Goal: Information Seeking & Learning: Learn about a topic

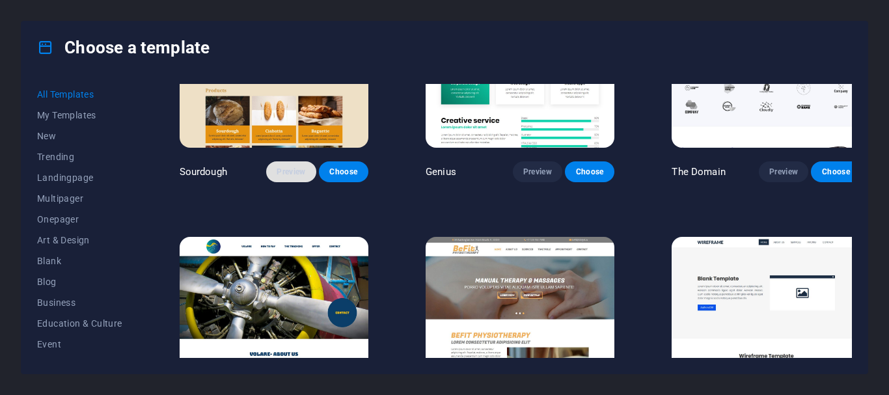
scroll to position [6704, 0]
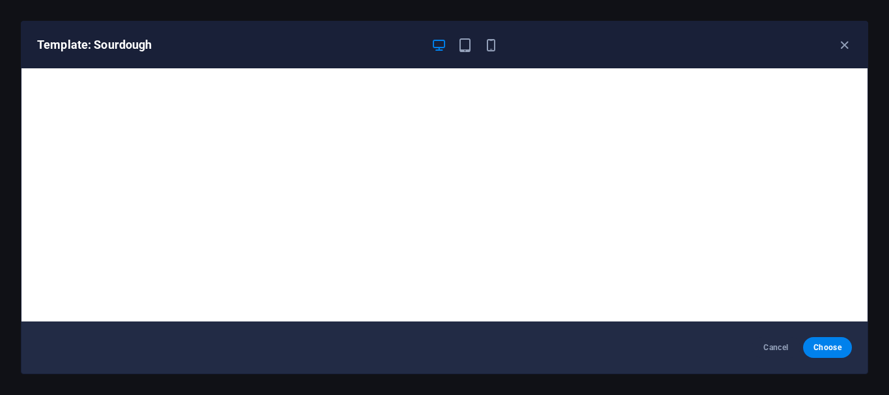
scroll to position [3, 0]
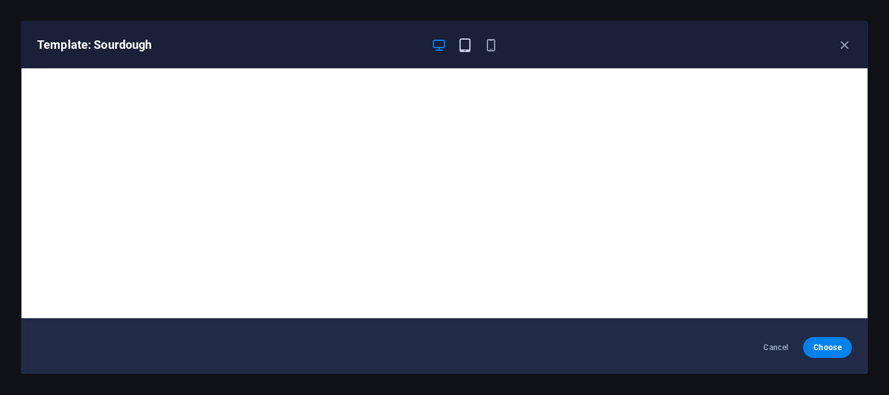
click at [460, 43] on icon "button" at bounding box center [465, 45] width 15 height 15
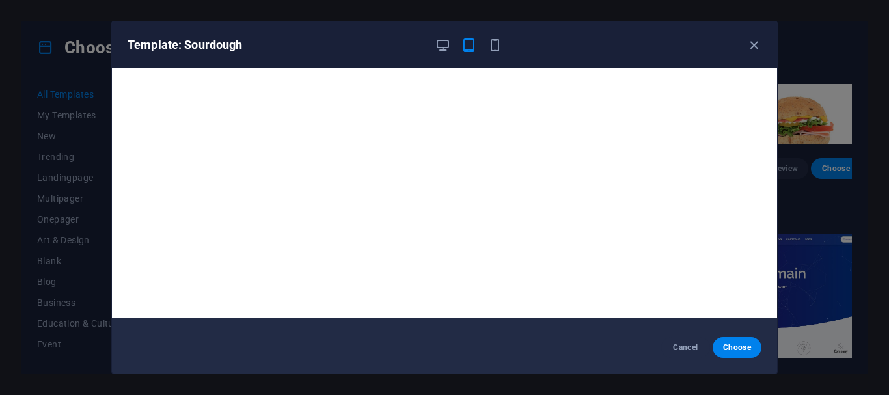
scroll to position [0, 0]
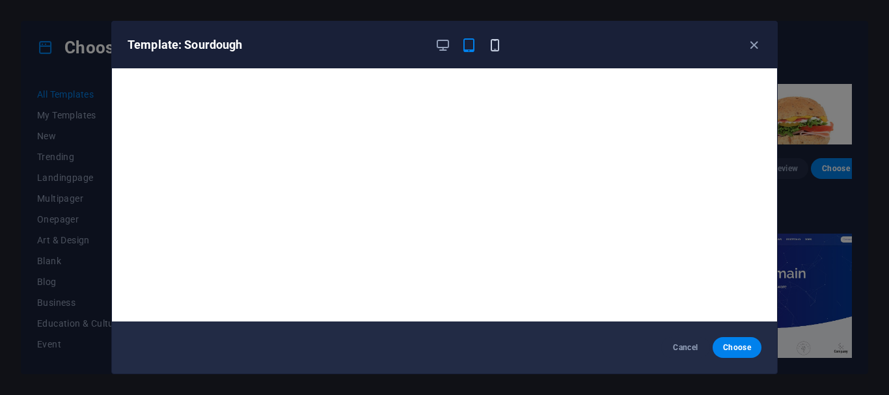
click at [493, 48] on icon "button" at bounding box center [495, 45] width 15 height 15
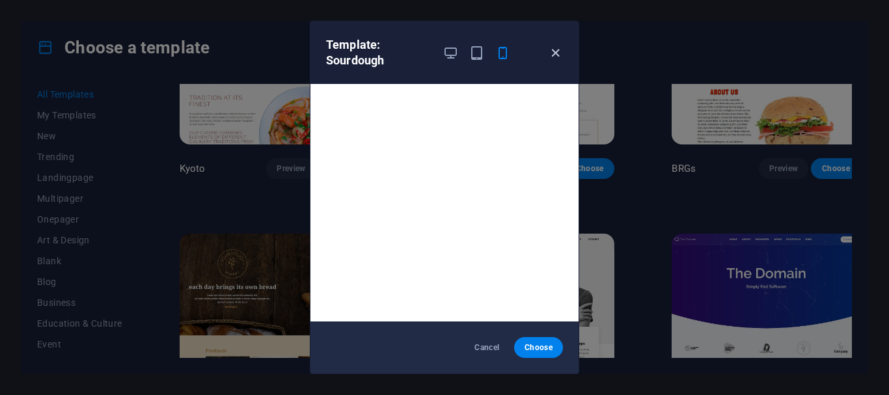
click at [554, 49] on icon "button" at bounding box center [555, 53] width 15 height 15
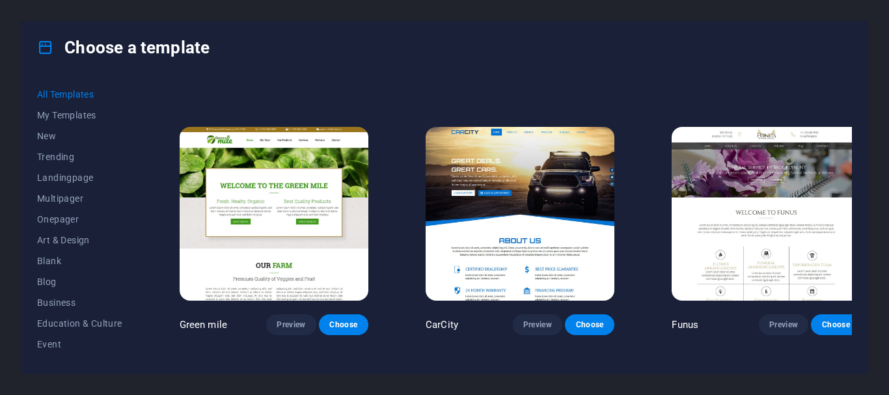
scroll to position [8592, 0]
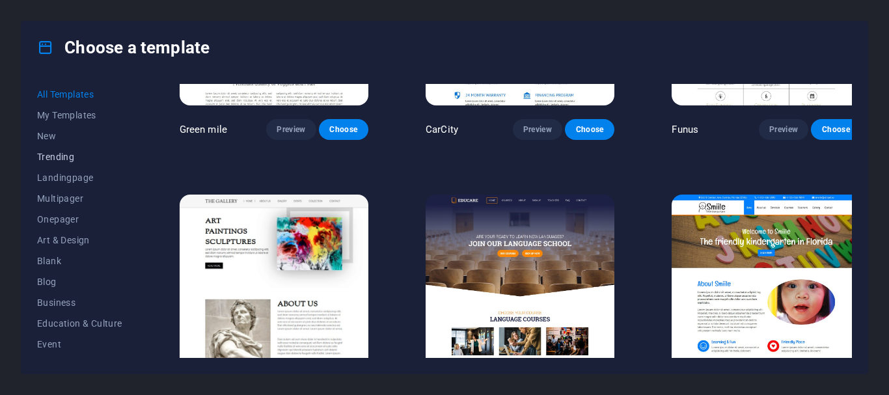
click at [71, 152] on span "Trending" at bounding box center [79, 157] width 85 height 10
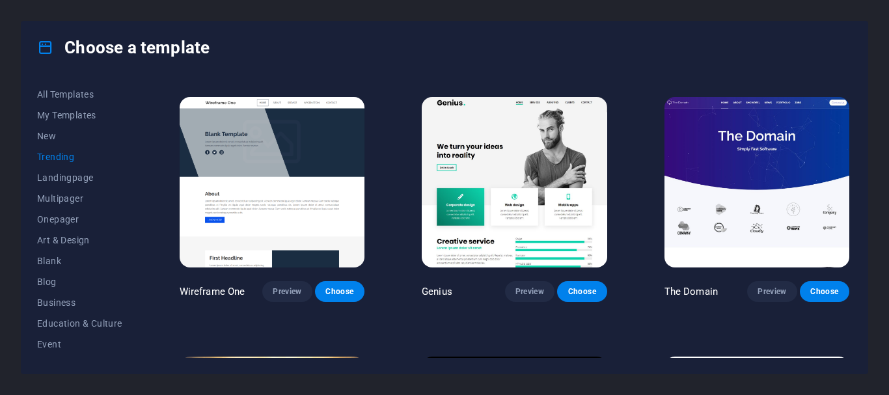
scroll to position [833, 0]
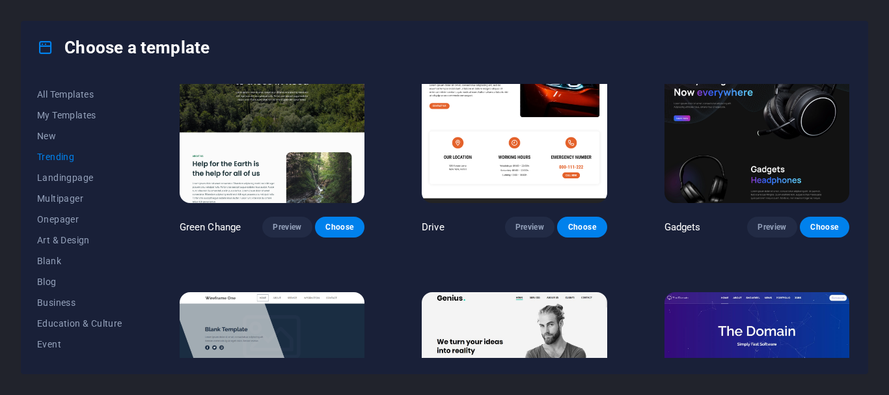
click at [68, 158] on span "Trending" at bounding box center [79, 157] width 85 height 10
click at [65, 156] on span "Trending" at bounding box center [79, 157] width 85 height 10
click at [64, 91] on span "All Templates" at bounding box center [79, 94] width 85 height 10
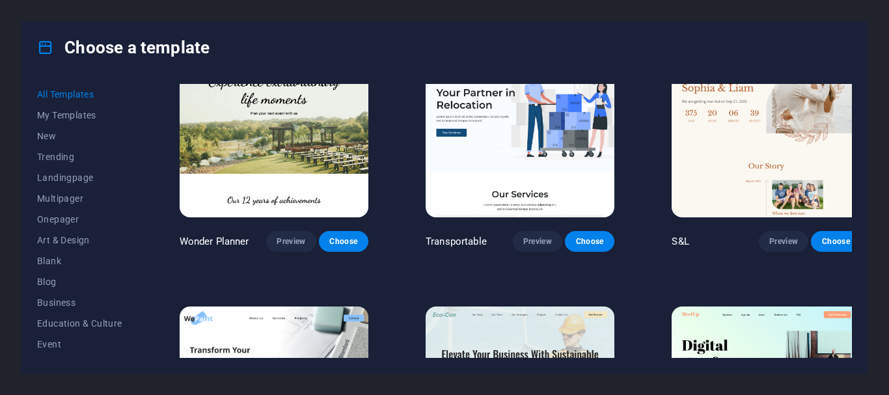
scroll to position [1872, 0]
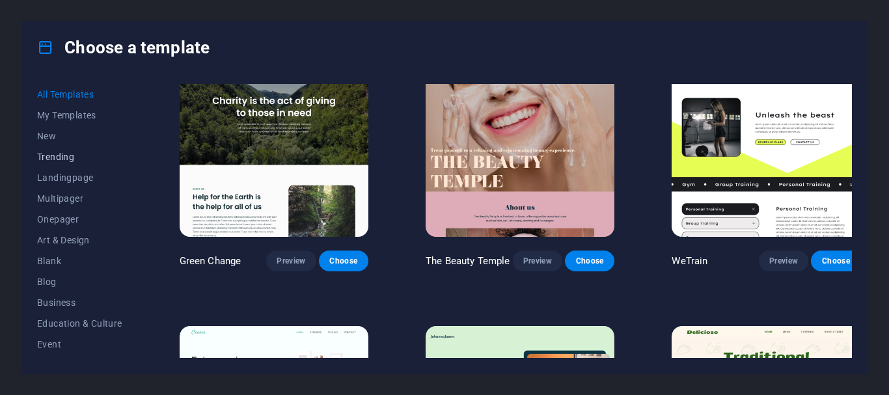
click at [49, 152] on span "Trending" at bounding box center [79, 157] width 85 height 10
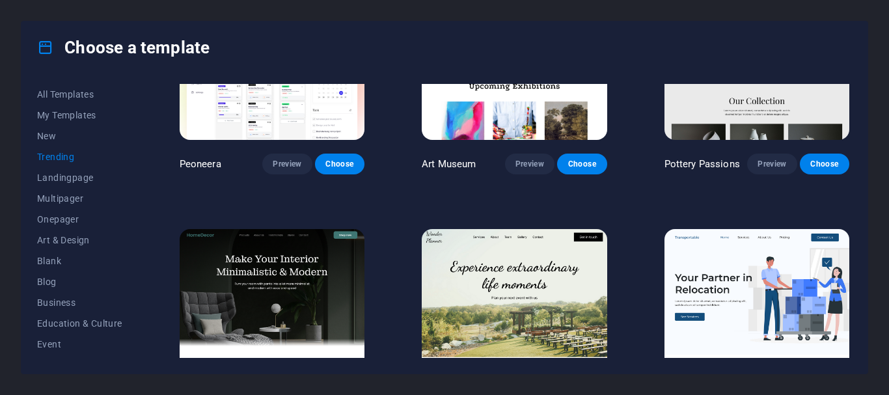
scroll to position [0, 0]
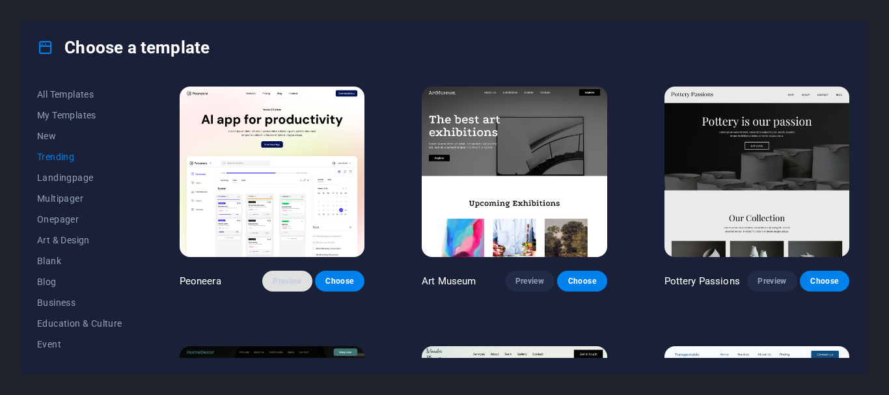
click at [287, 284] on span "Preview" at bounding box center [287, 281] width 29 height 10
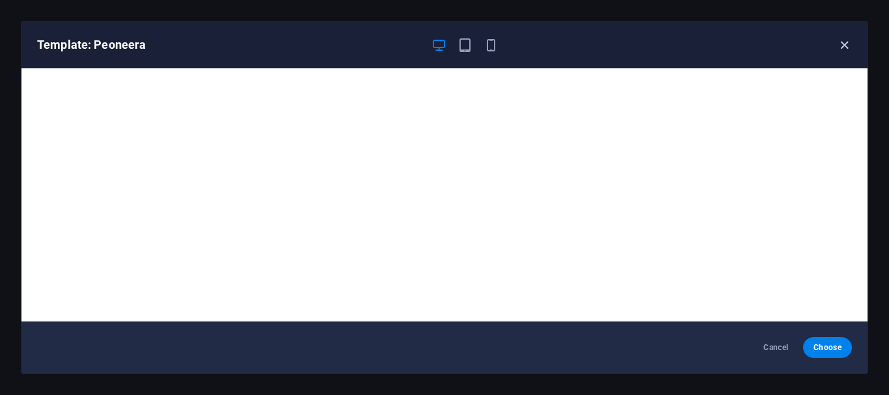
click at [842, 42] on icon "button" at bounding box center [844, 45] width 15 height 15
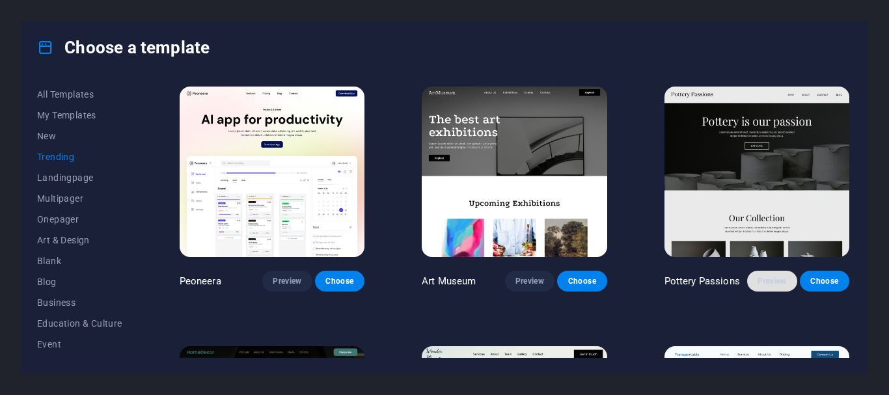
click at [759, 279] on span "Preview" at bounding box center [772, 281] width 29 height 10
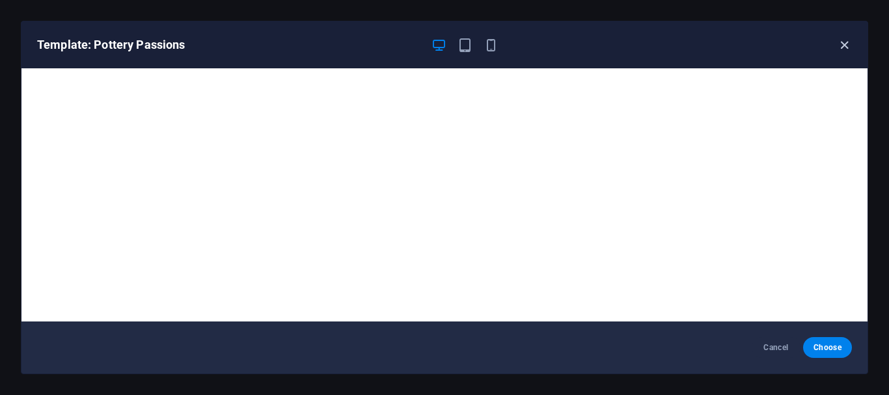
click at [845, 50] on icon "button" at bounding box center [844, 45] width 15 height 15
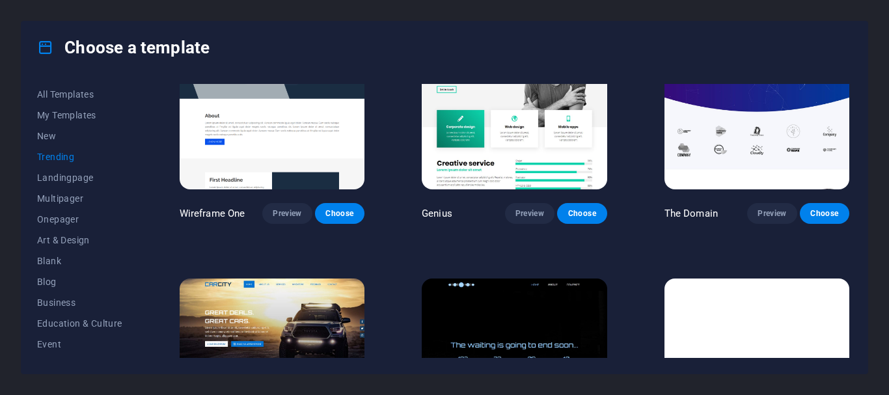
scroll to position [1224, 0]
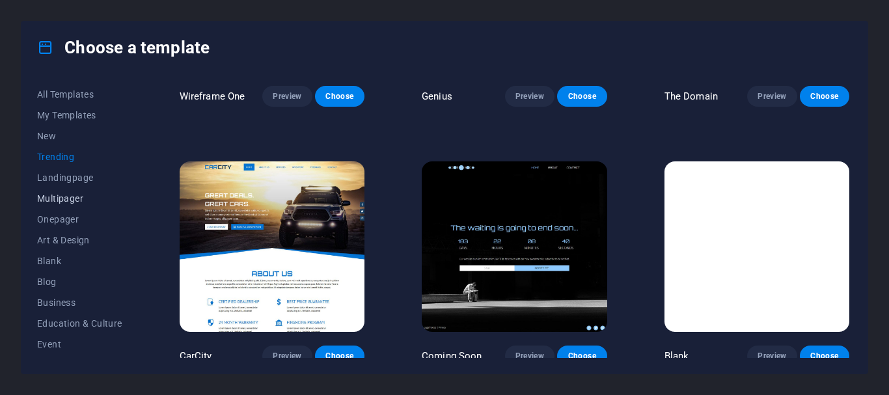
click at [67, 197] on span "Multipager" at bounding box center [79, 198] width 85 height 10
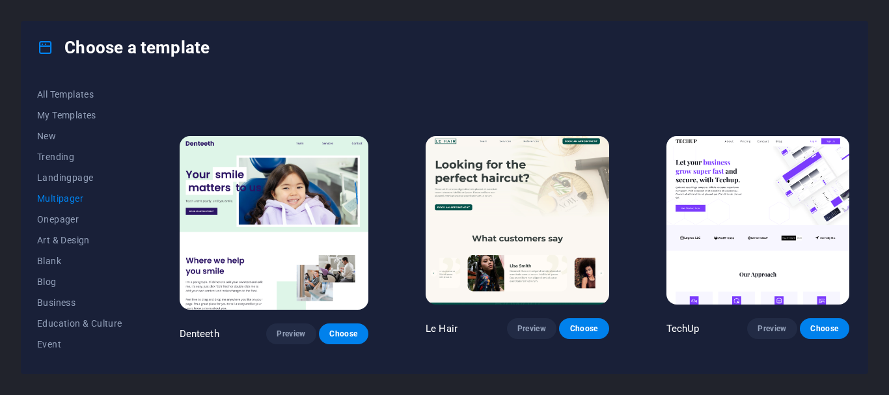
scroll to position [4080, 0]
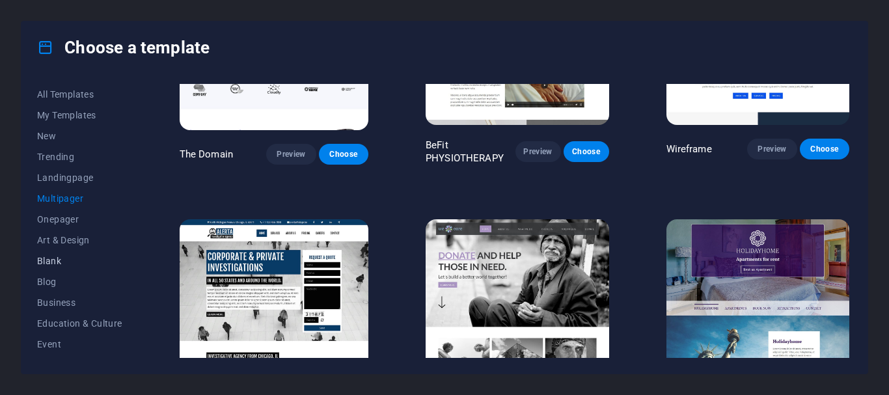
click at [49, 259] on span "Blank" at bounding box center [79, 261] width 85 height 10
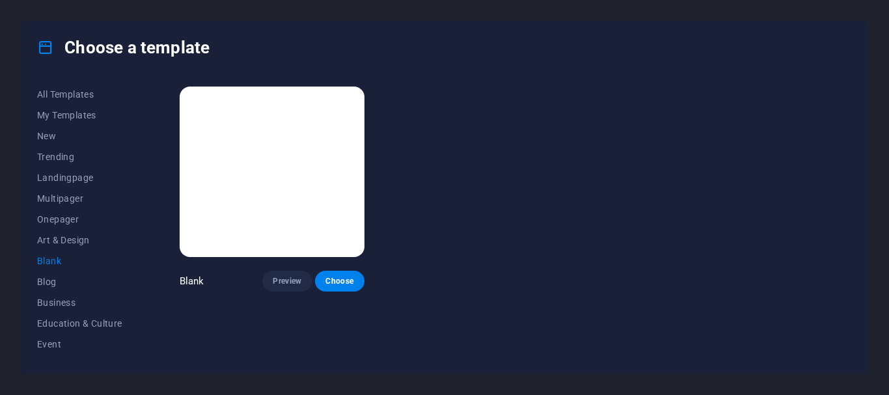
scroll to position [0, 0]
click at [57, 219] on span "Onepager" at bounding box center [79, 219] width 85 height 10
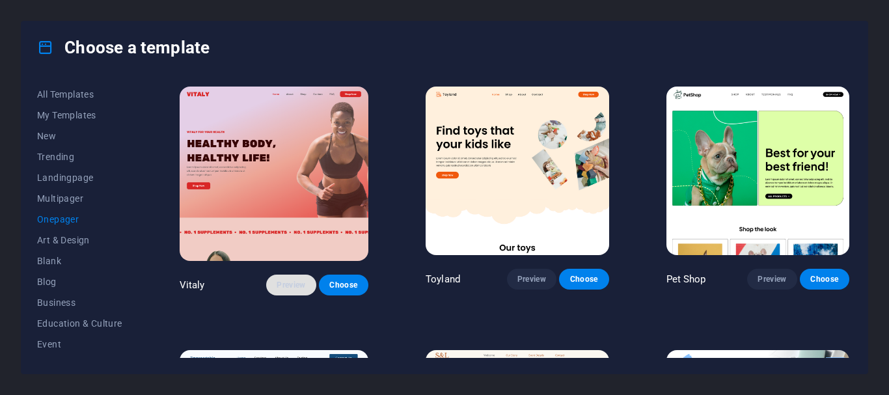
click at [283, 281] on span "Preview" at bounding box center [291, 285] width 29 height 10
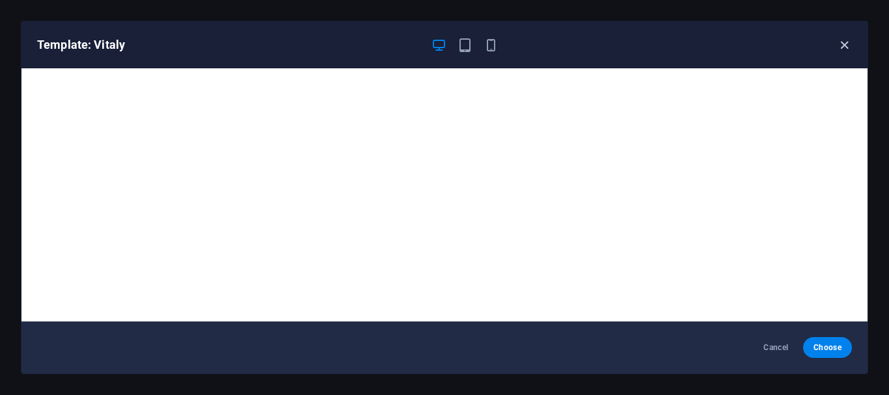
click at [845, 48] on icon "button" at bounding box center [844, 45] width 15 height 15
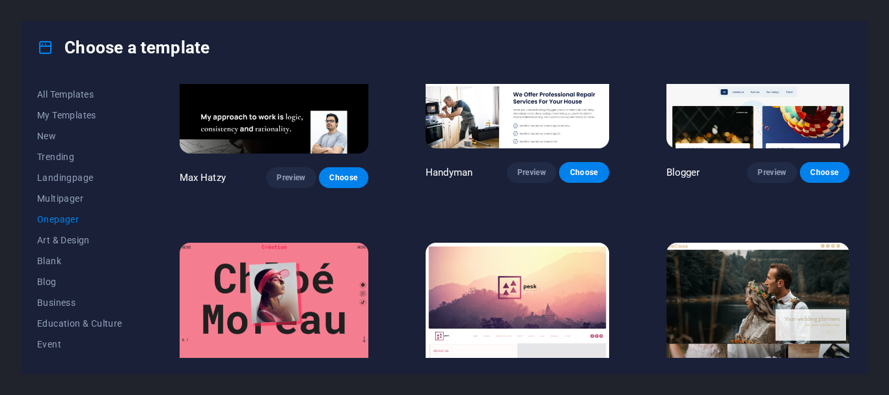
scroll to position [1497, 0]
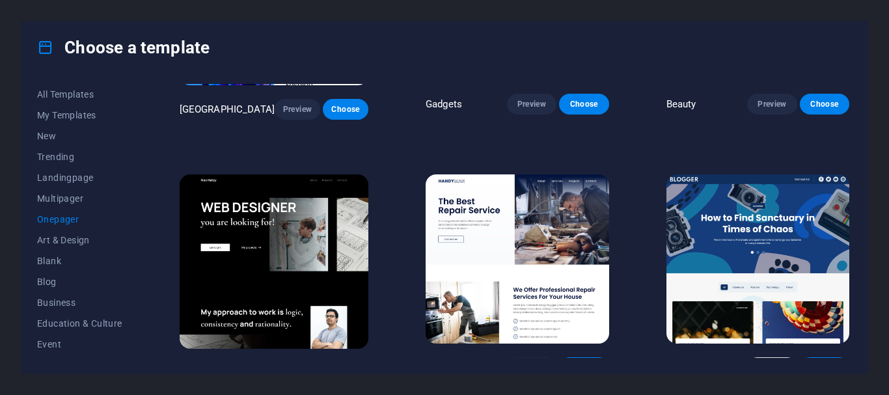
click at [760, 363] on span "Preview" at bounding box center [772, 368] width 29 height 10
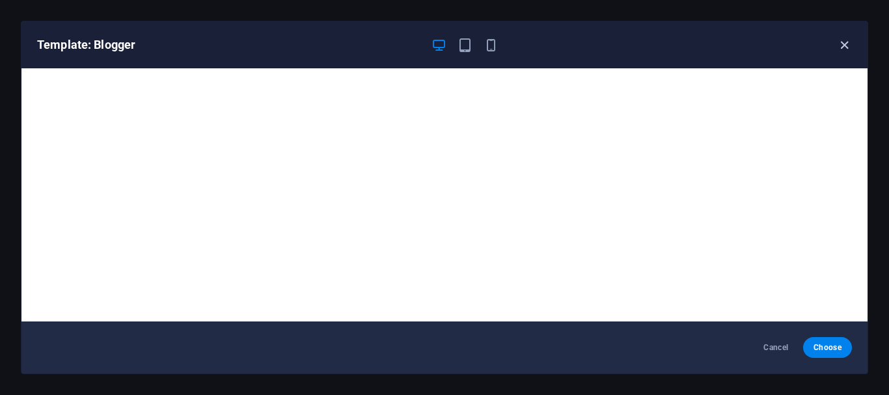
click at [841, 43] on icon "button" at bounding box center [844, 45] width 15 height 15
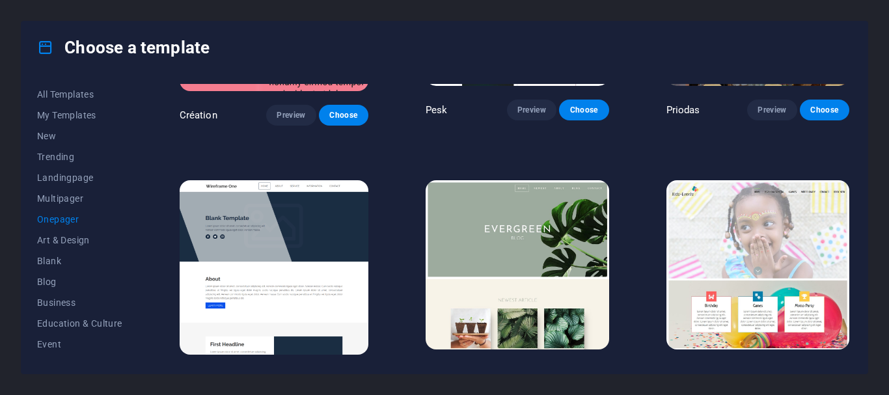
scroll to position [2083, 0]
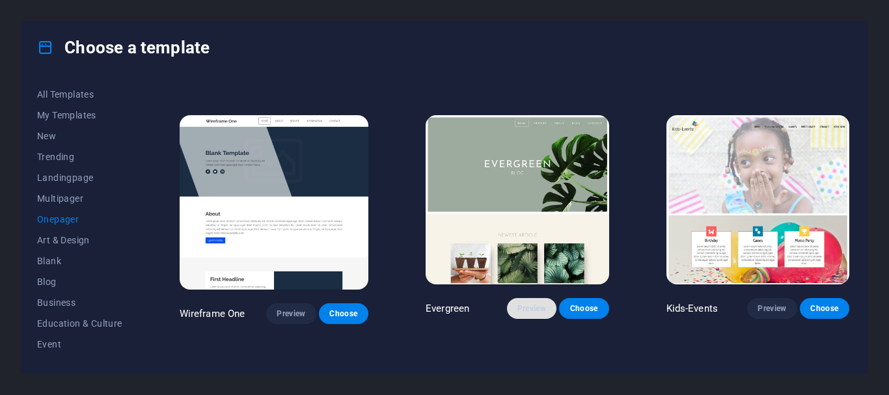
click at [519, 303] on span "Preview" at bounding box center [531, 308] width 29 height 10
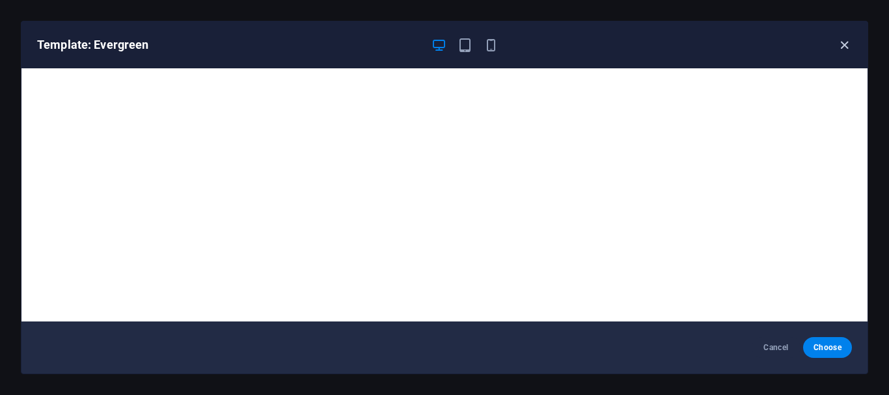
click at [847, 42] on icon "button" at bounding box center [844, 45] width 15 height 15
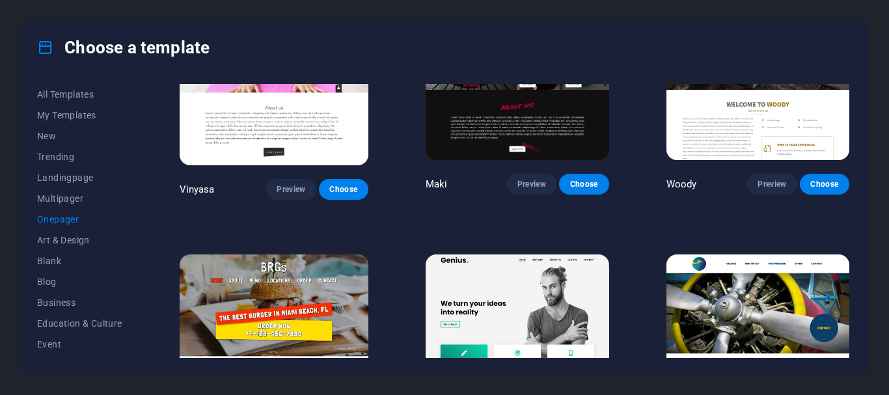
scroll to position [2799, 0]
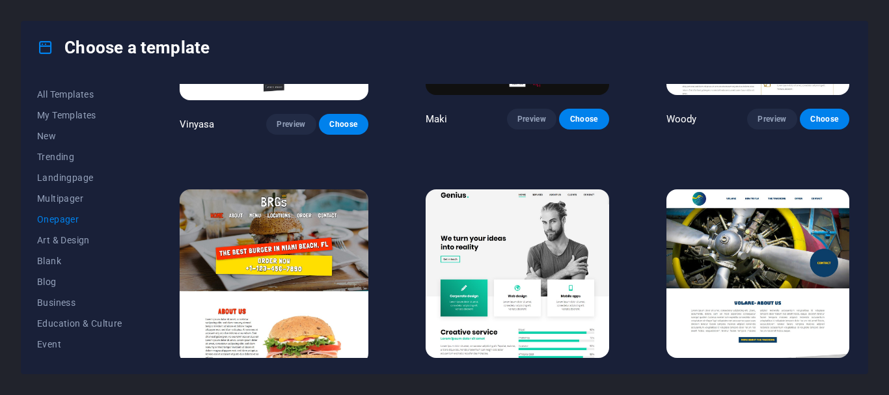
click at [278, 383] on span "Preview" at bounding box center [291, 388] width 29 height 10
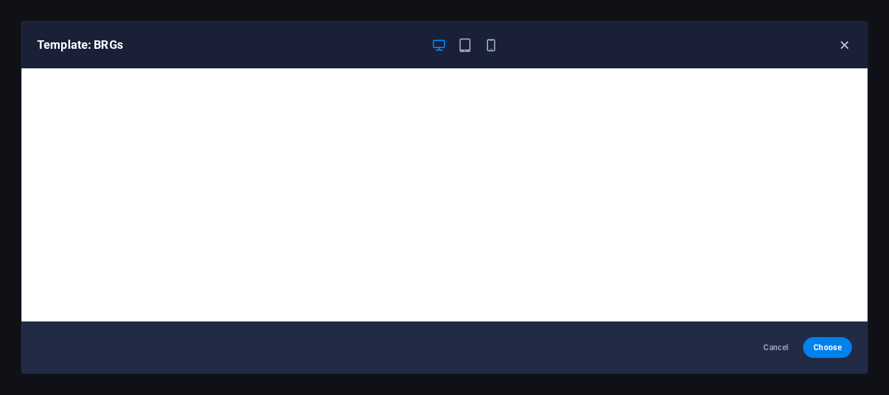
click at [847, 47] on icon "button" at bounding box center [844, 45] width 15 height 15
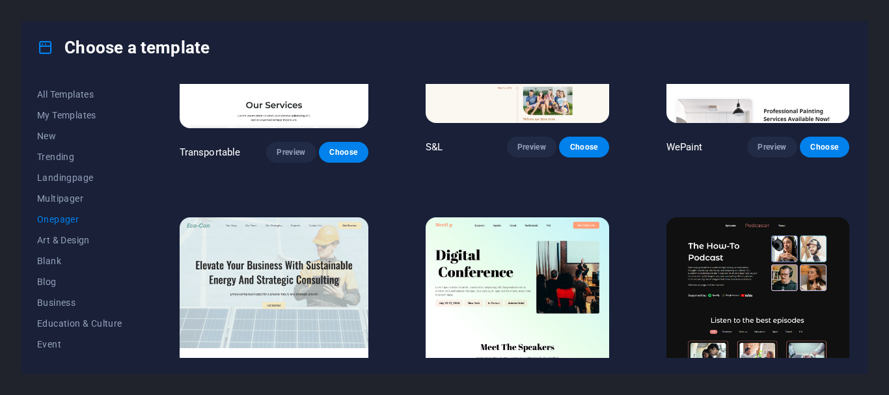
scroll to position [0, 0]
